Goal: Task Accomplishment & Management: Use online tool/utility

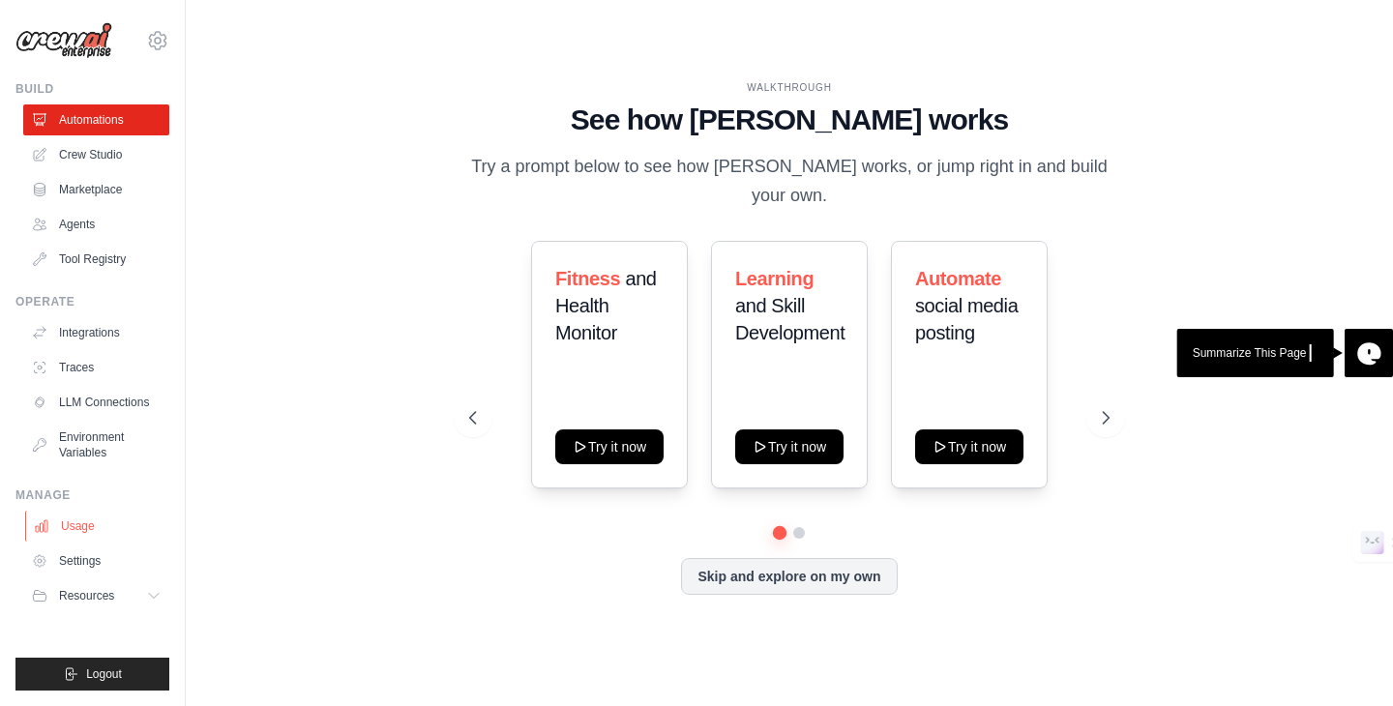
click at [96, 520] on link "Usage" at bounding box center [98, 526] width 146 height 31
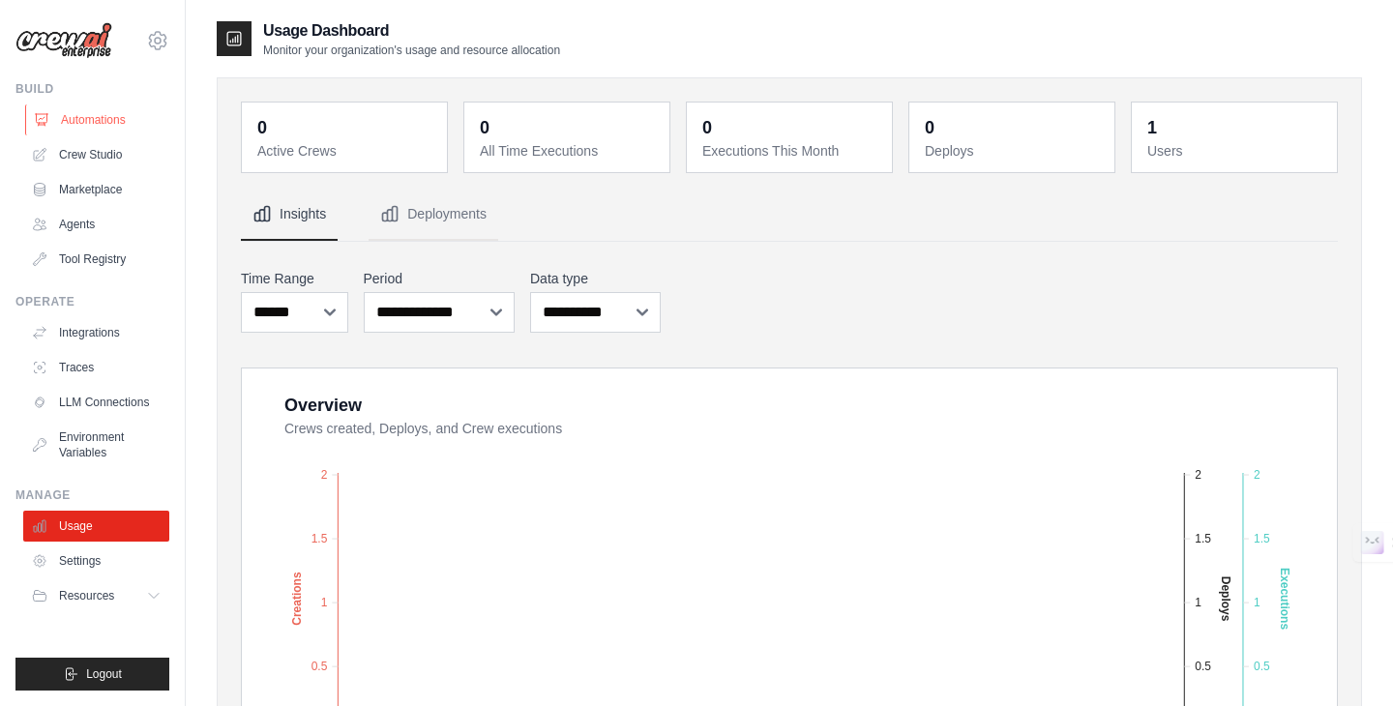
click at [80, 112] on link "Automations" at bounding box center [98, 119] width 146 height 31
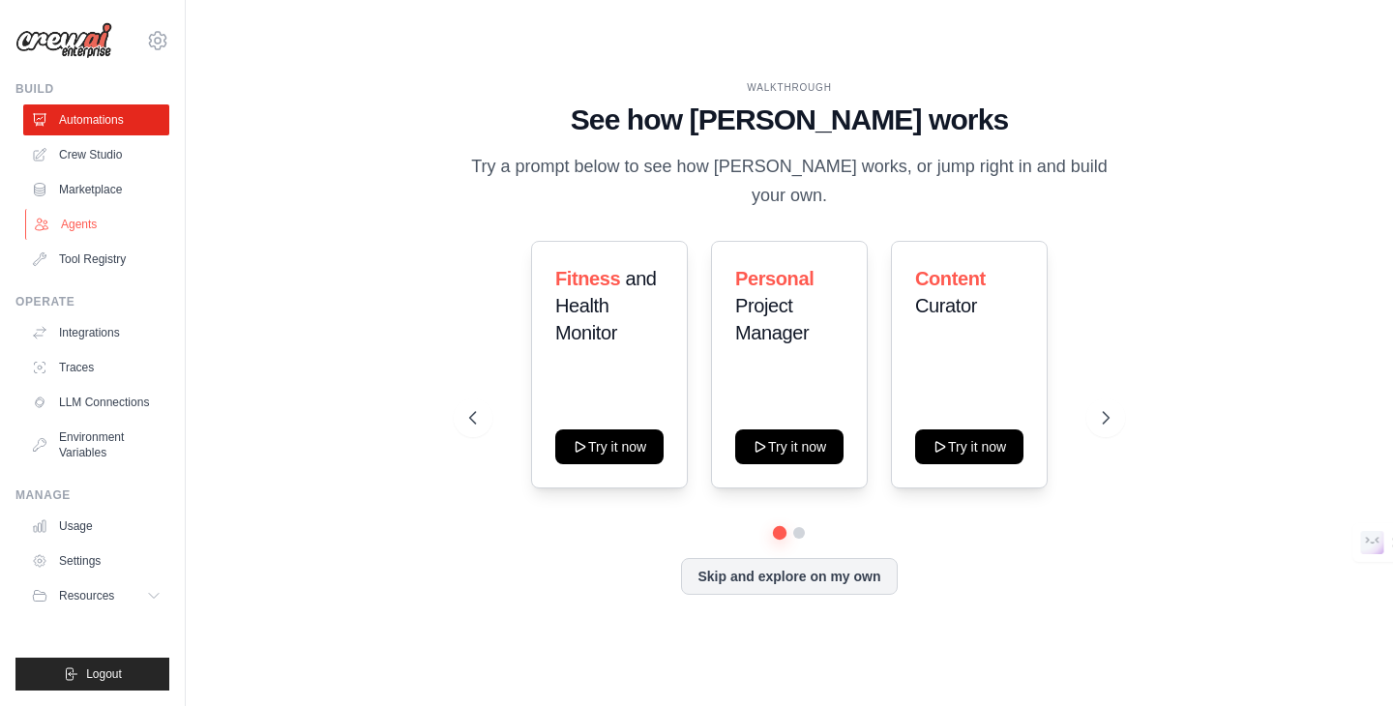
click at [73, 223] on link "Agents" at bounding box center [98, 224] width 146 height 31
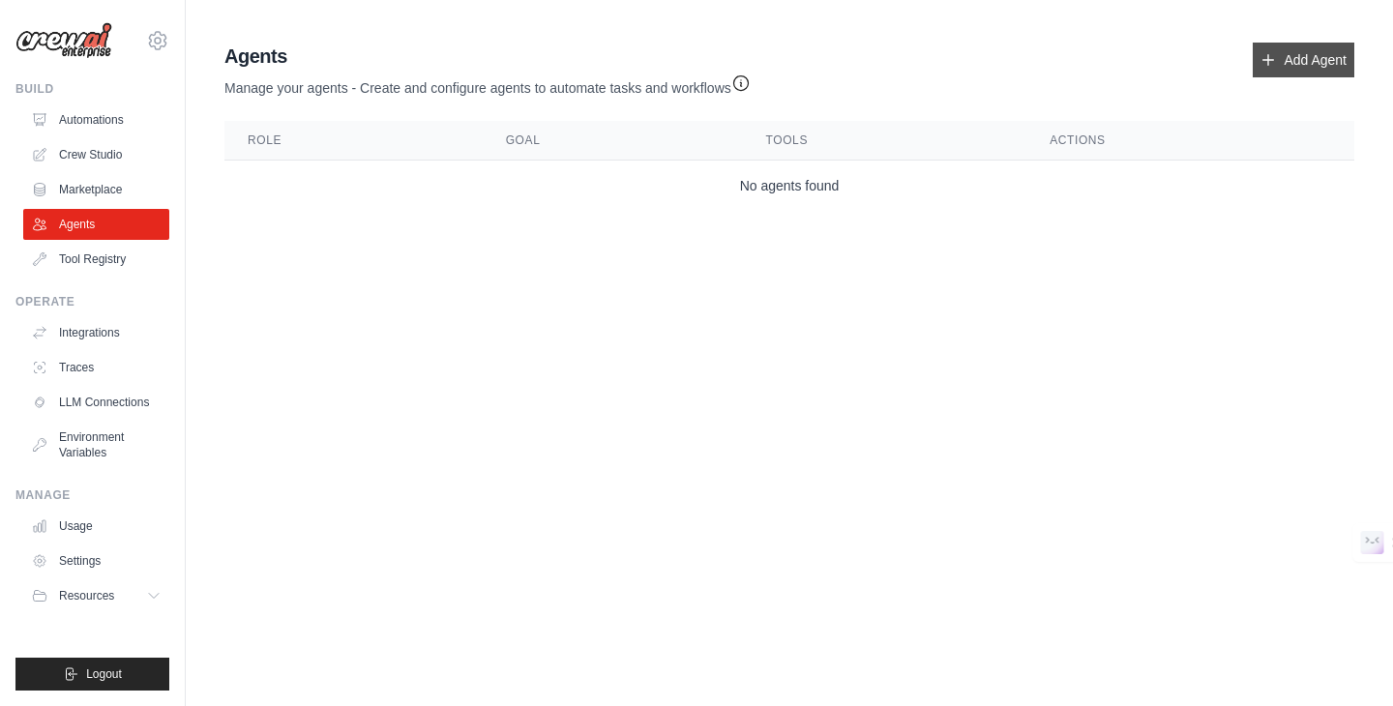
click at [1285, 57] on link "Add Agent" at bounding box center [1303, 60] width 102 height 35
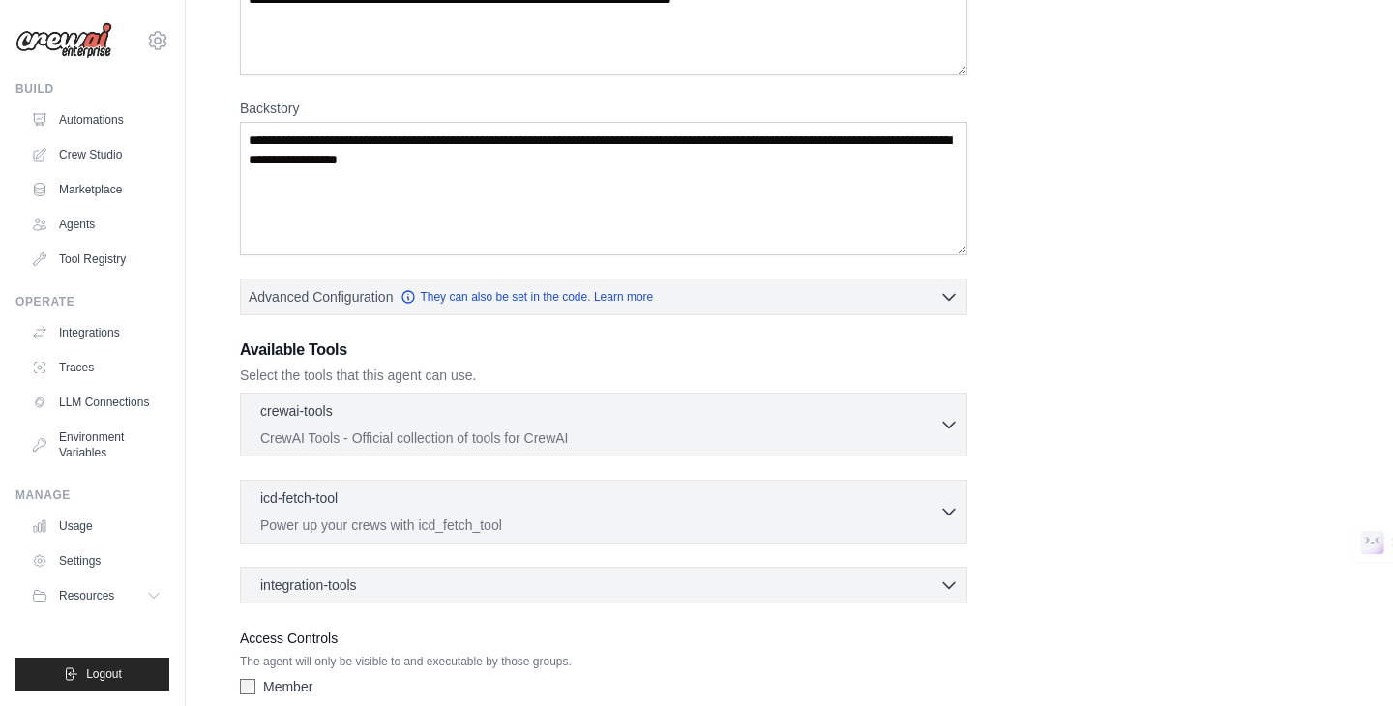
scroll to position [332, 0]
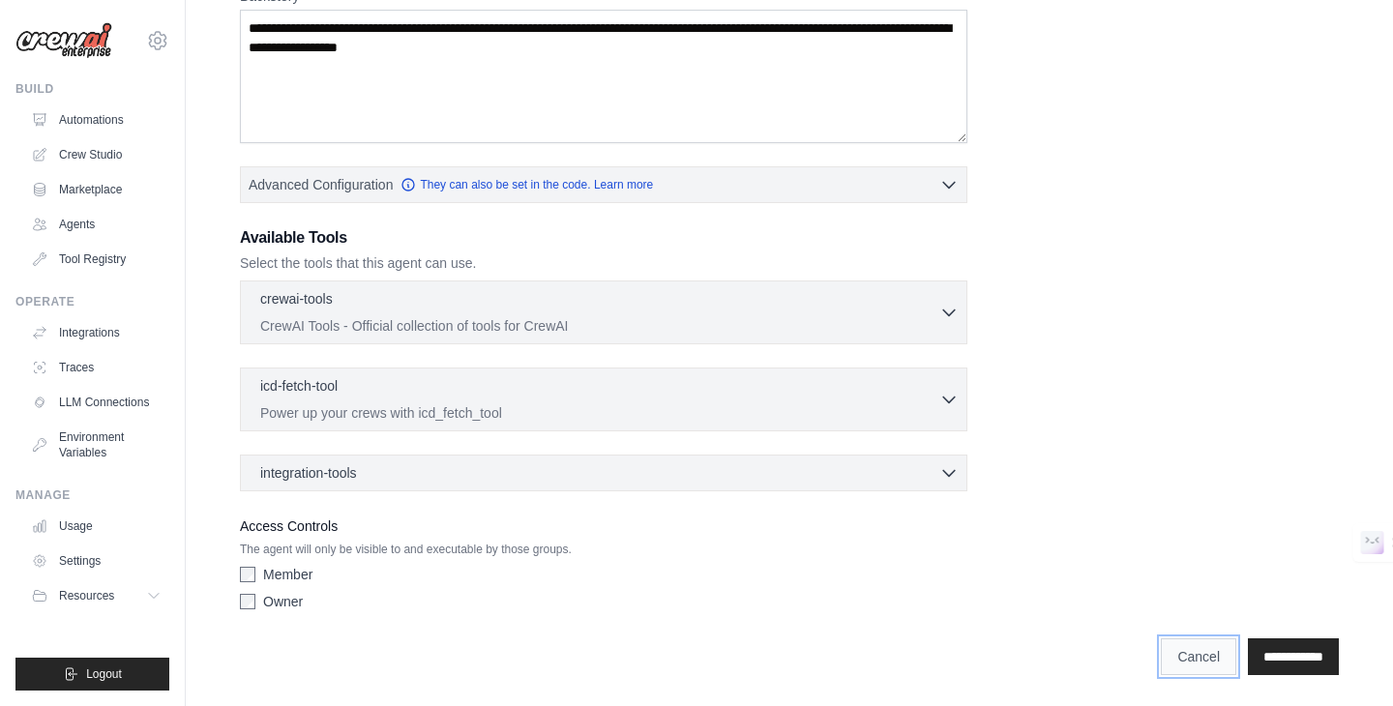
click at [1187, 640] on link "Cancel" at bounding box center [1197, 656] width 75 height 37
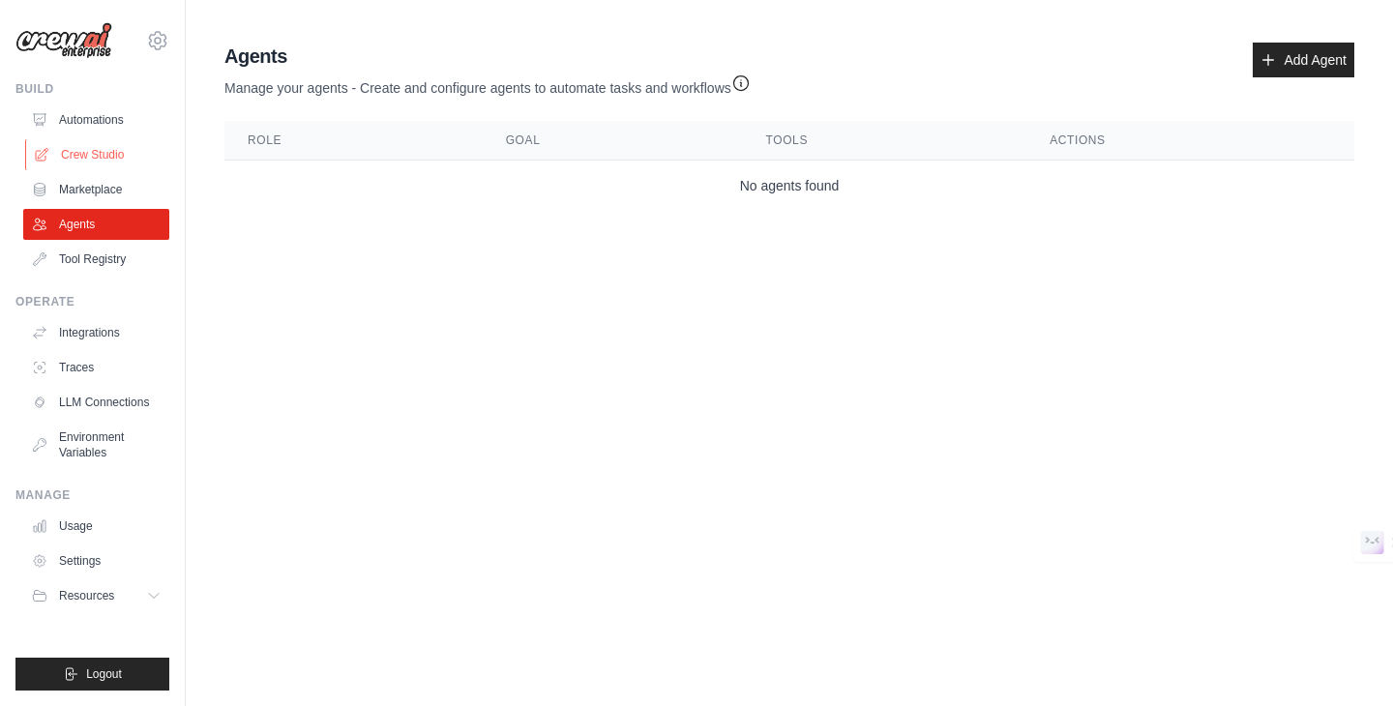
click at [105, 144] on link "Crew Studio" at bounding box center [98, 154] width 146 height 31
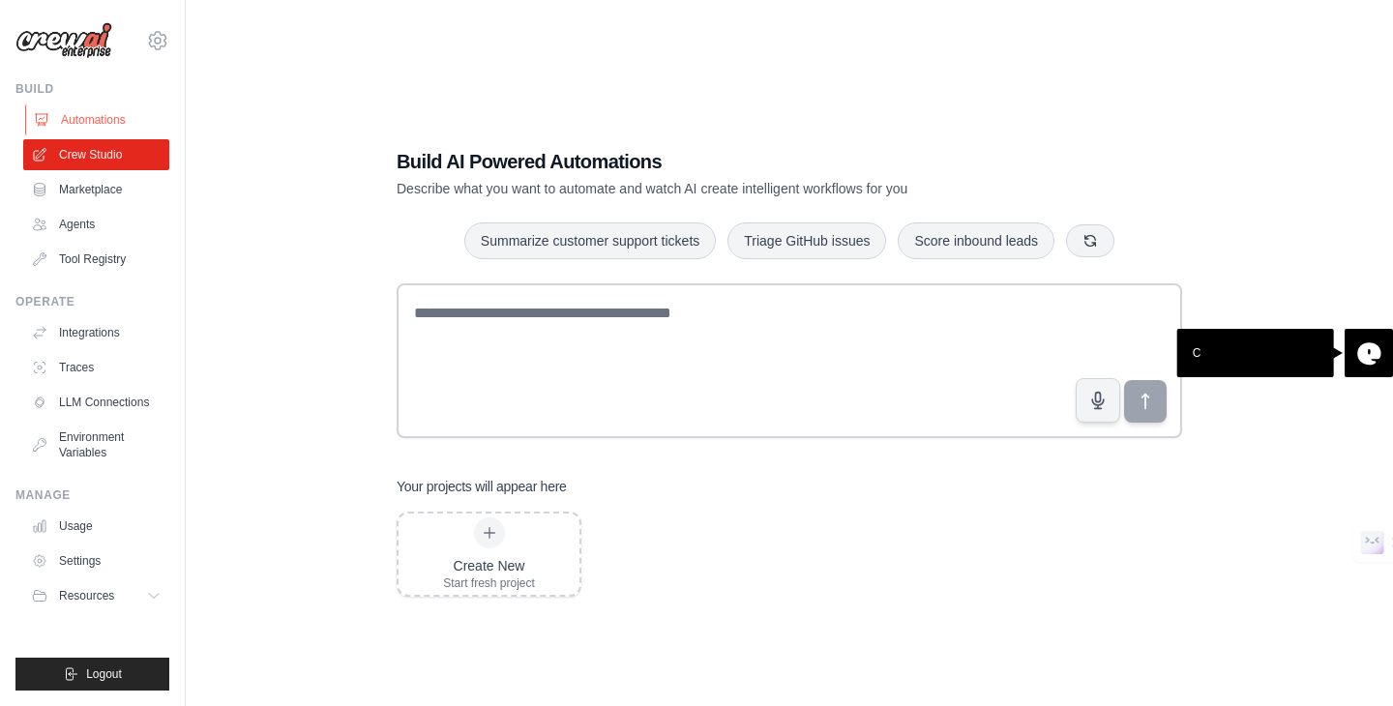
click at [70, 121] on link "Automations" at bounding box center [98, 119] width 146 height 31
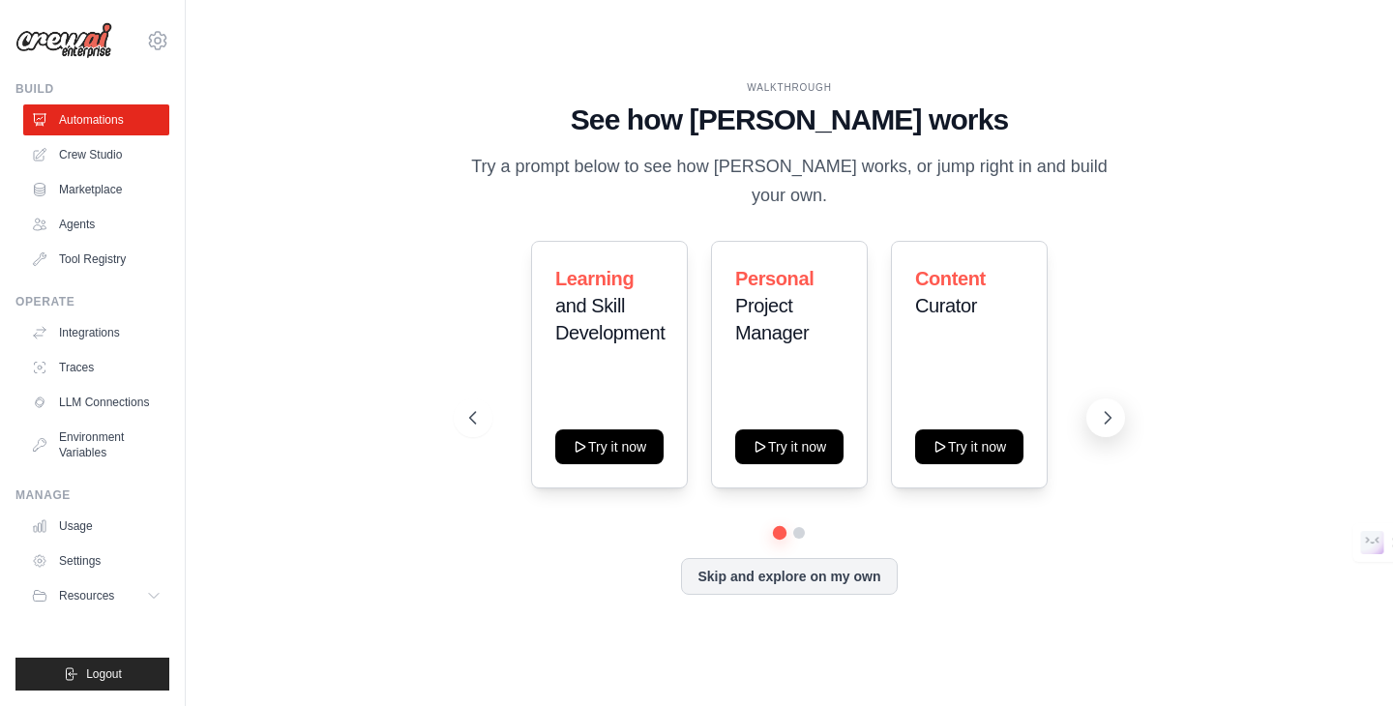
click at [1109, 408] on icon at bounding box center [1107, 417] width 19 height 19
click at [73, 230] on link "Agents" at bounding box center [98, 224] width 146 height 31
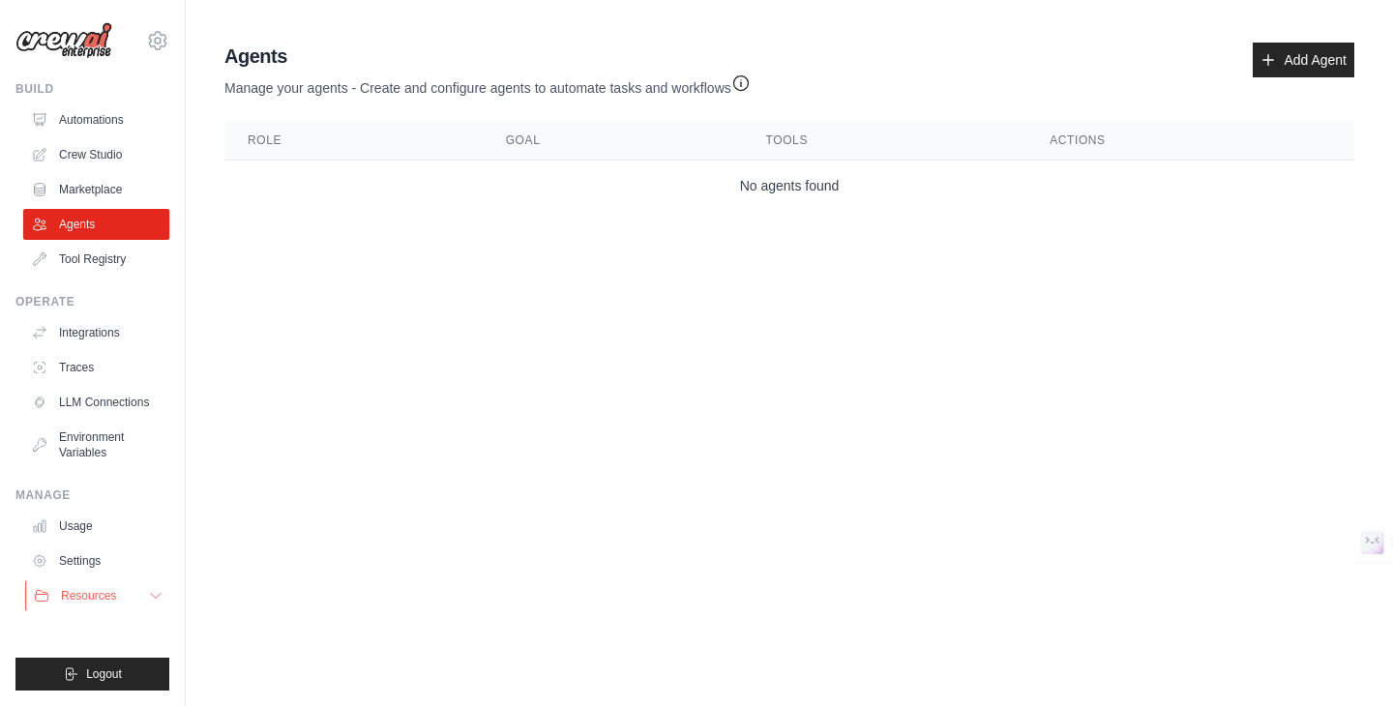
click at [100, 592] on span "Resources" at bounding box center [88, 595] width 55 height 15
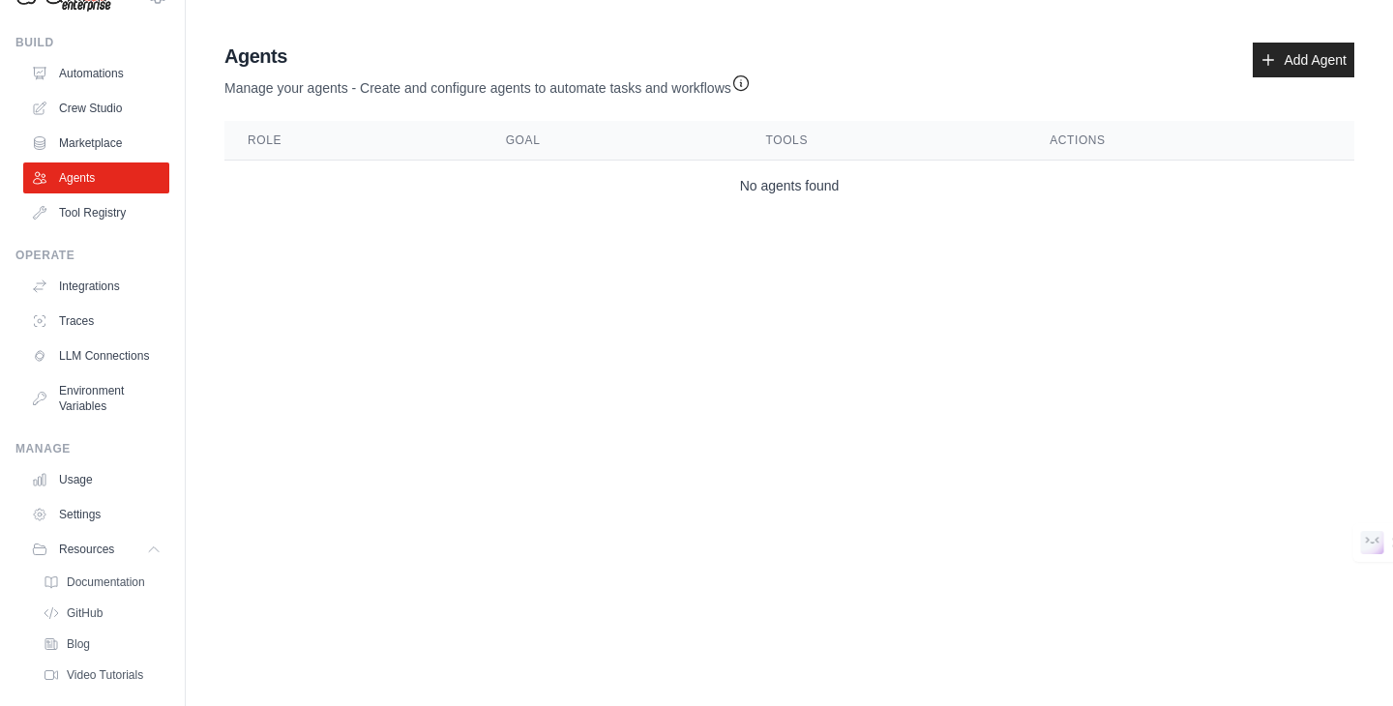
scroll to position [97, 0]
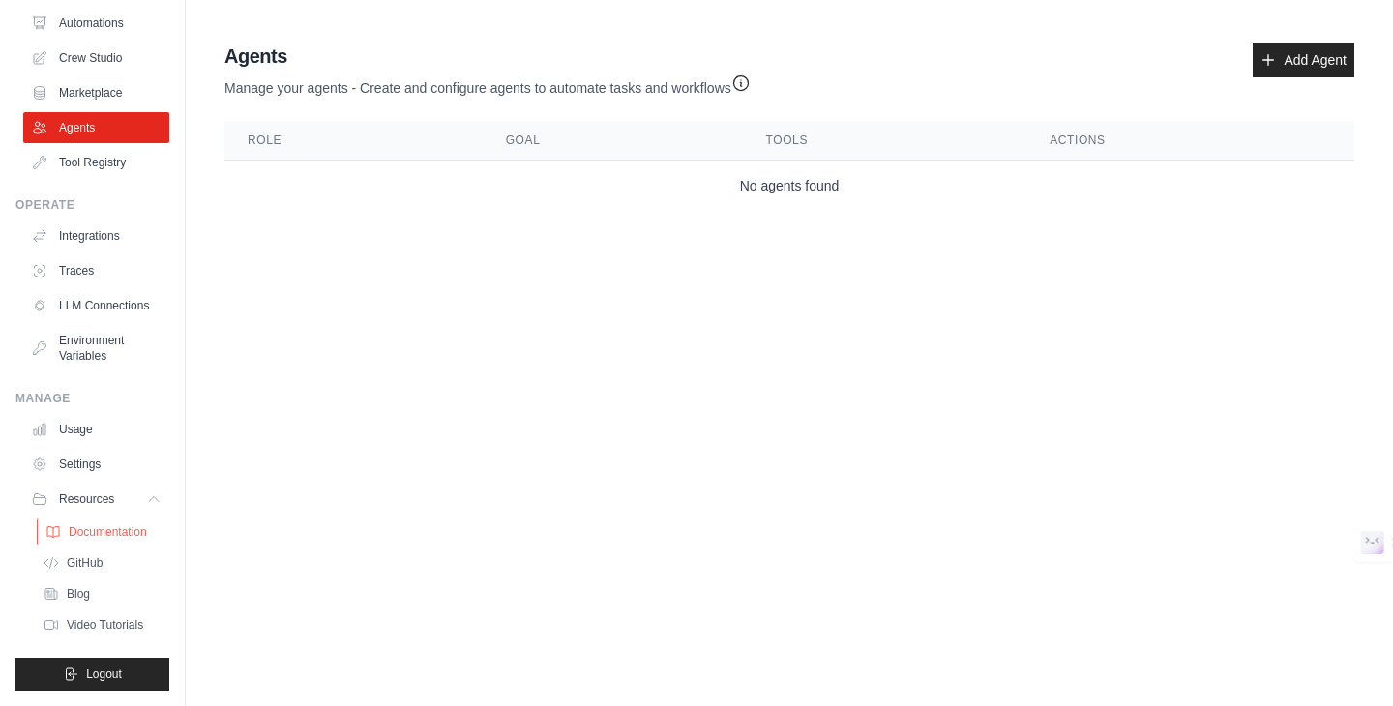
click at [104, 537] on span "Documentation" at bounding box center [108, 531] width 78 height 15
